Goal: Find specific page/section: Find specific page/section

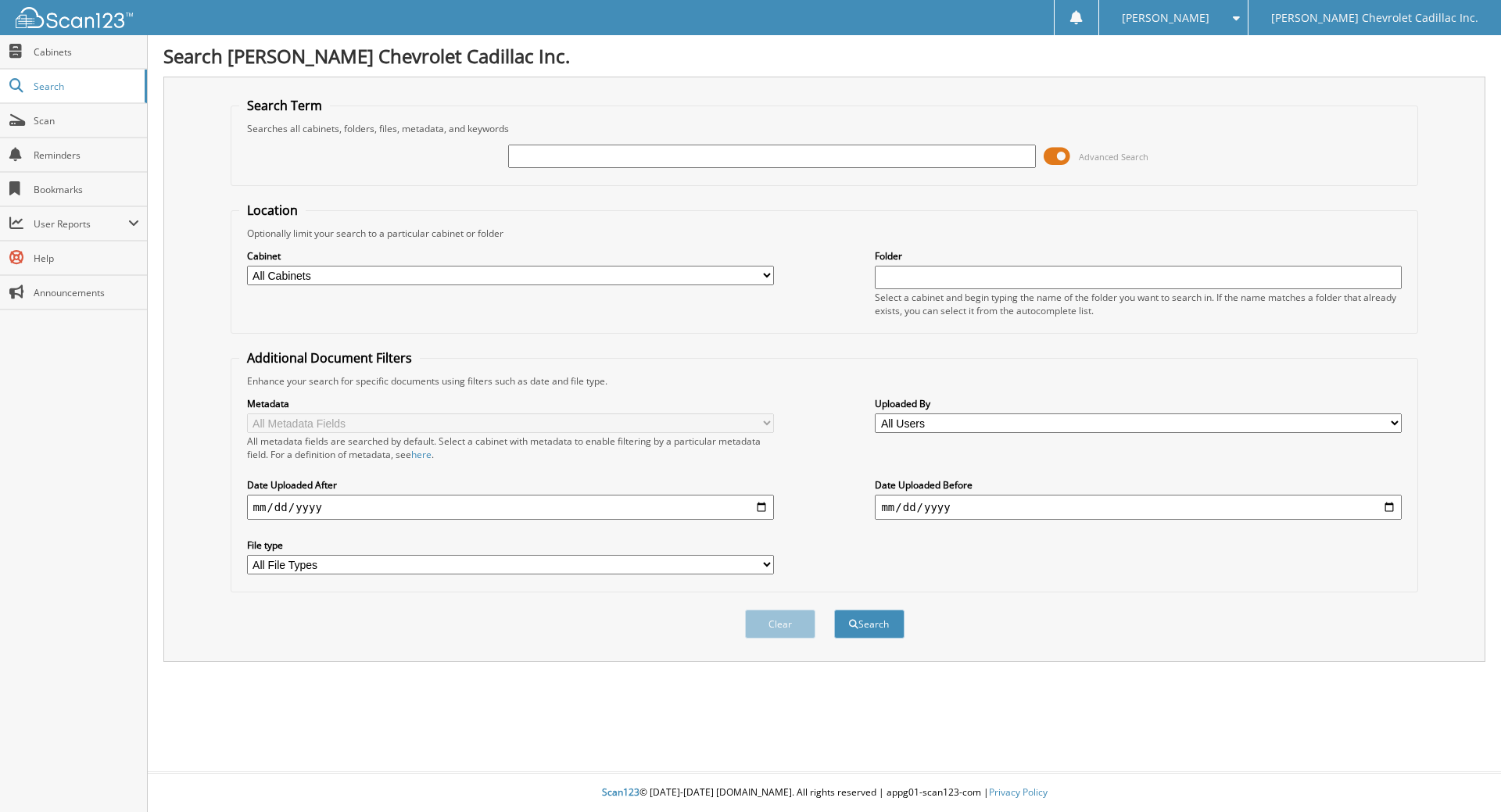
click at [687, 151] on input "text" at bounding box center [772, 156] width 527 height 24
type input "27514"
click at [834, 609] on button "Search" at bounding box center [869, 623] width 70 height 29
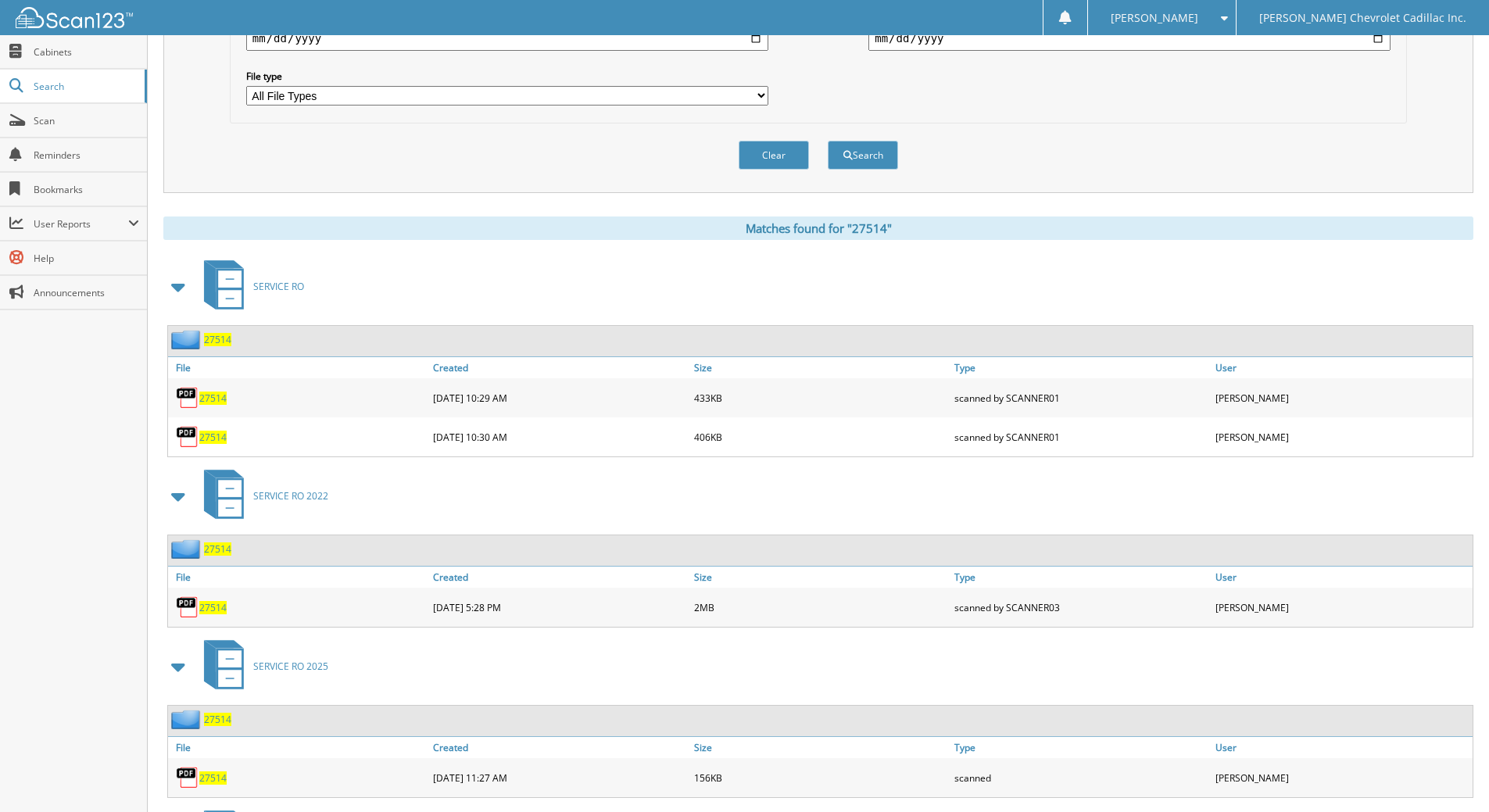
scroll to position [625, 0]
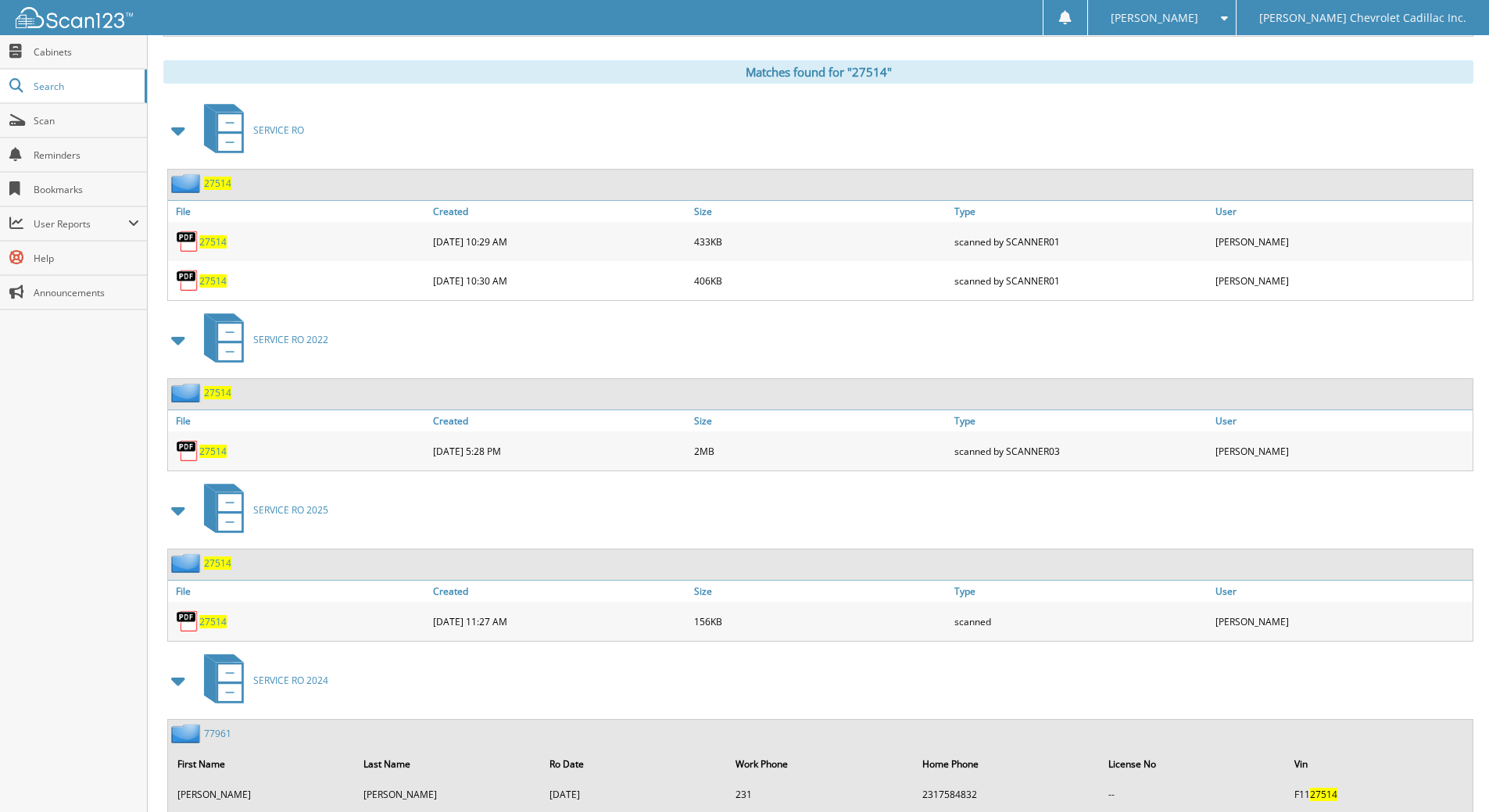
click at [205, 621] on span "27514" at bounding box center [213, 621] width 28 height 13
click at [215, 622] on span "27514" at bounding box center [213, 621] width 28 height 13
